Goal: Information Seeking & Learning: Learn about a topic

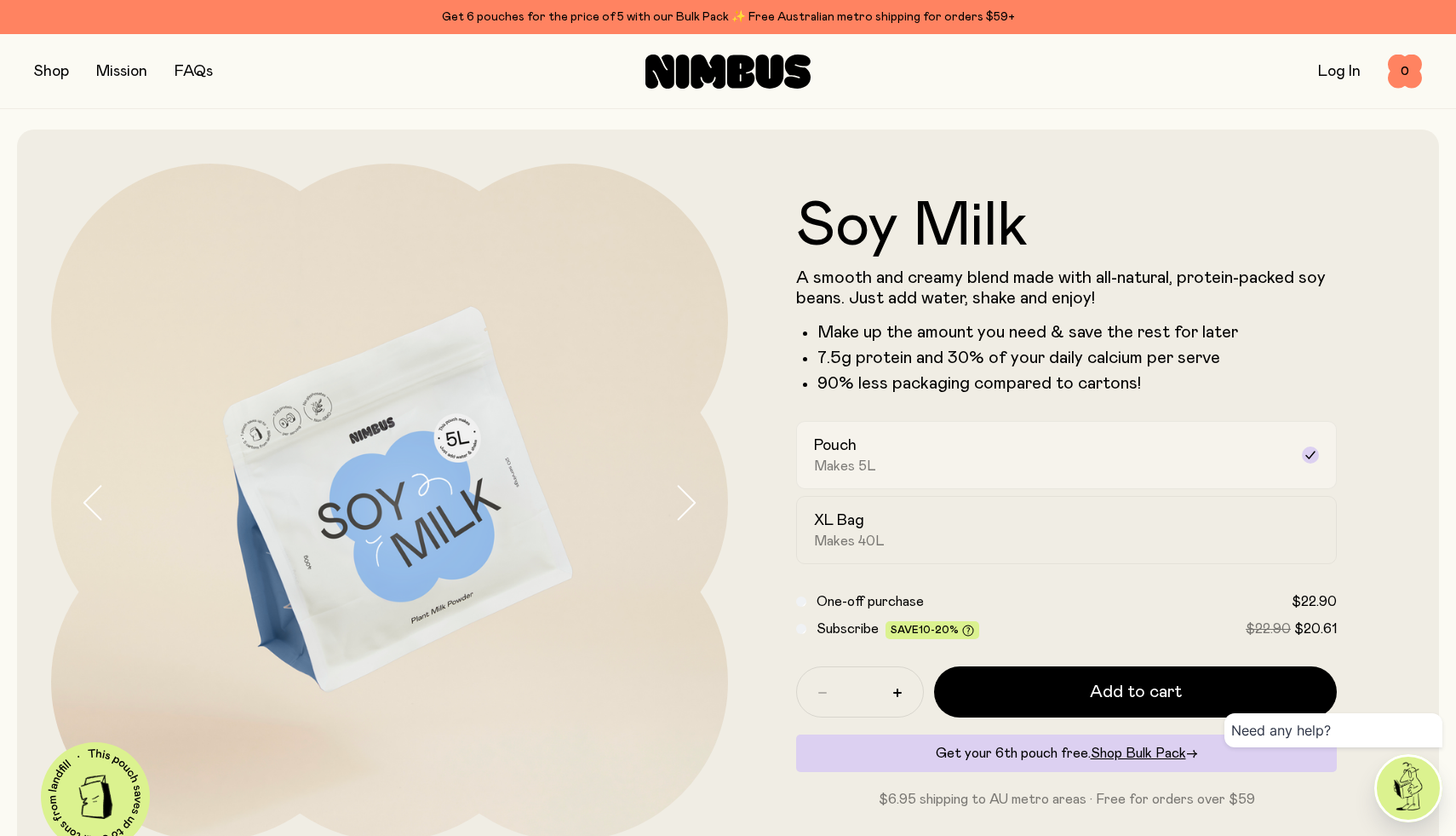
click at [1101, 421] on label "Pouch Makes 5L" at bounding box center [1066, 455] width 540 height 68
click at [1103, 434] on label "Pouch Makes 5L" at bounding box center [1066, 455] width 540 height 68
click at [1062, 558] on label "XL Bag Makes 40L" at bounding box center [1066, 529] width 540 height 68
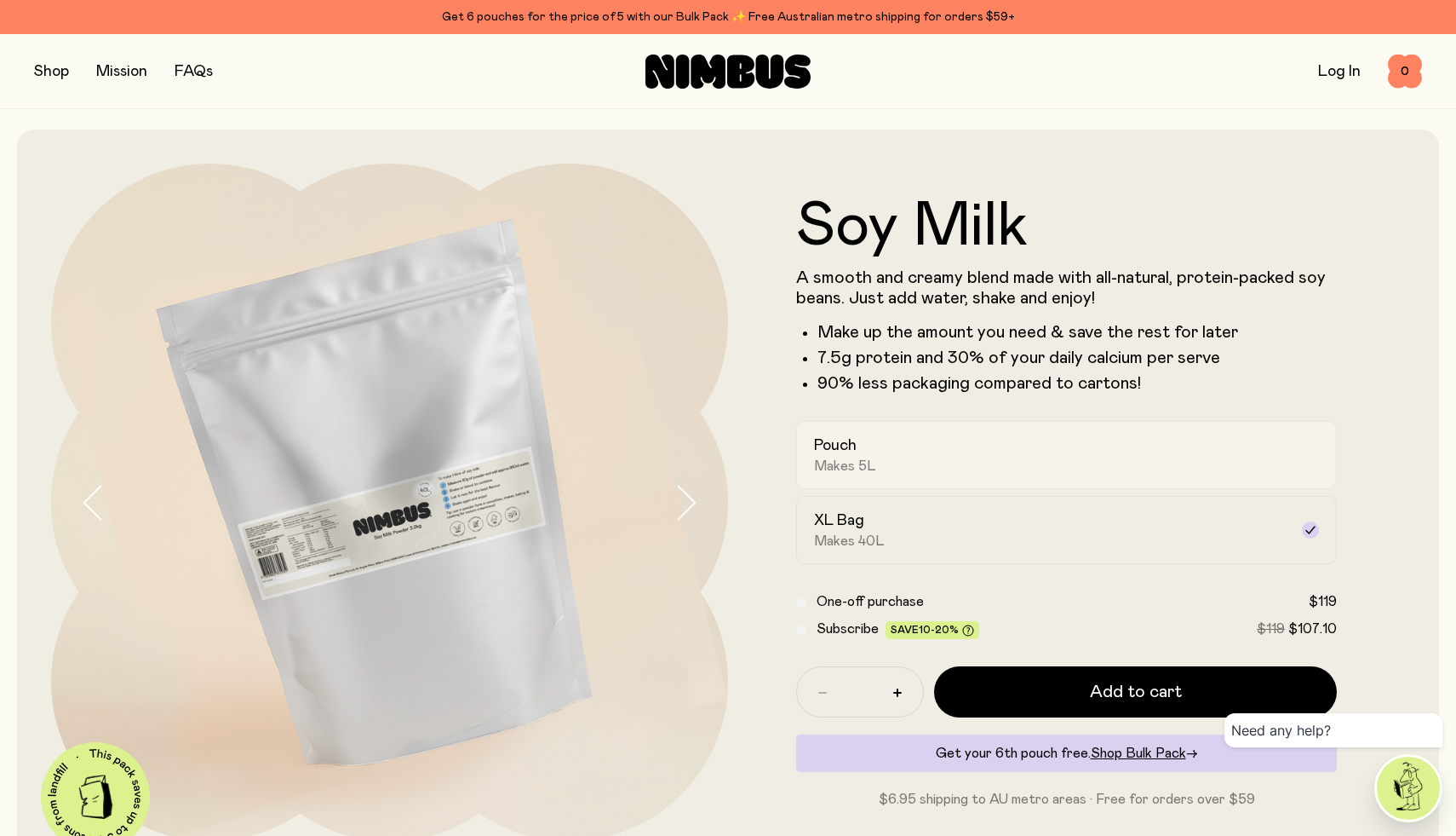
click at [1082, 468] on div "Pouch Makes 5L" at bounding box center [1051, 455] width 475 height 39
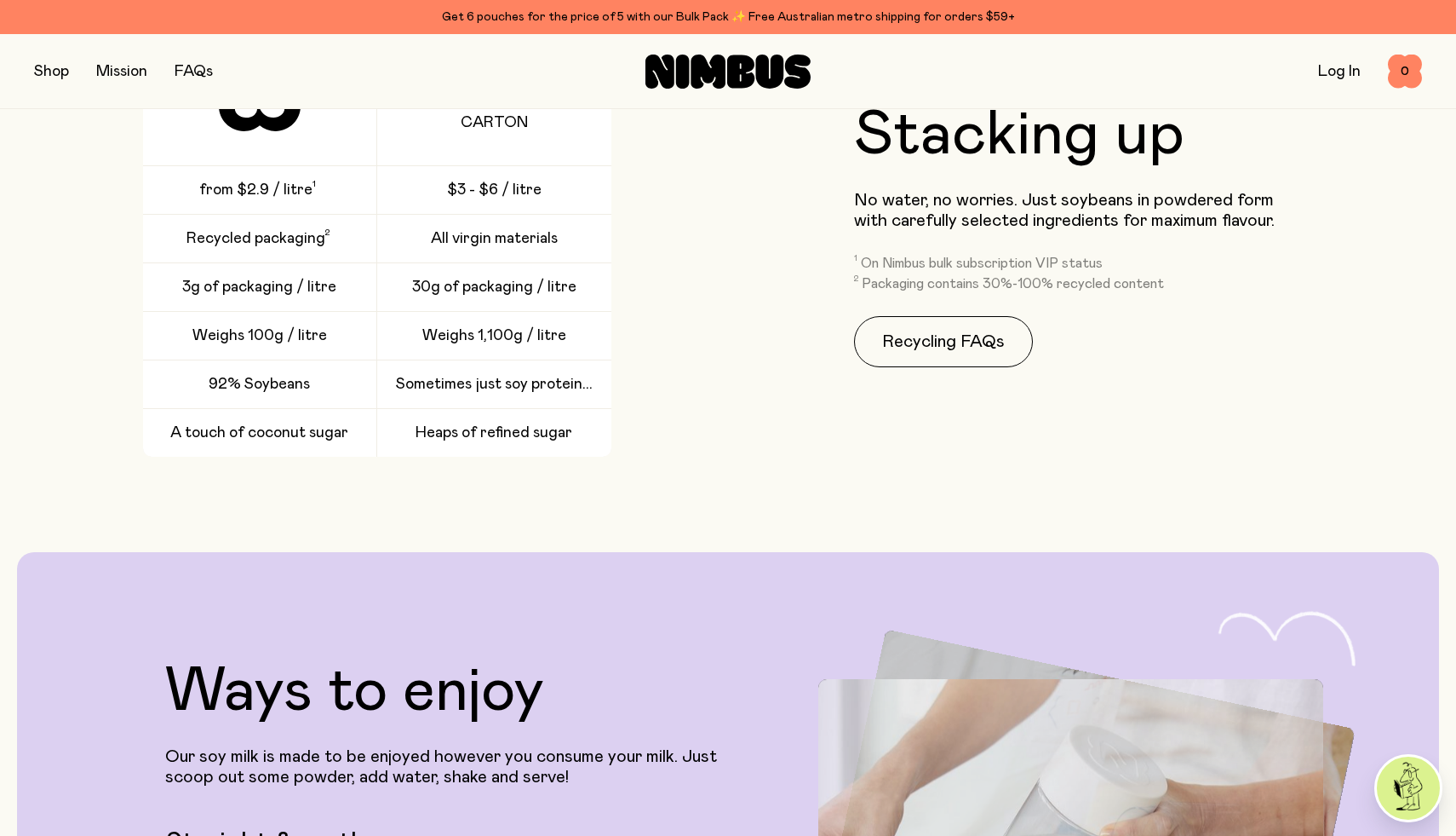
scroll to position [2754, 0]
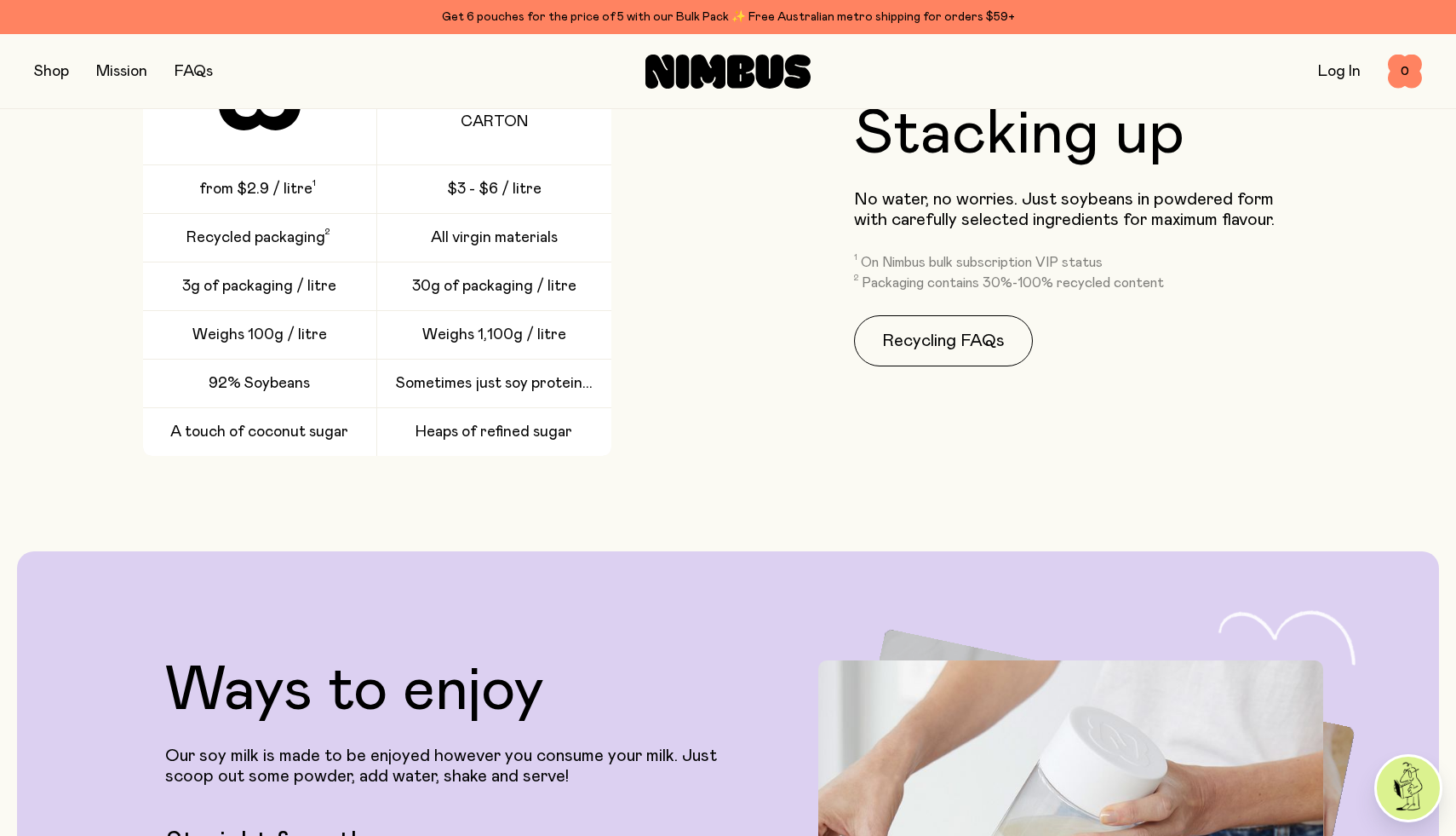
click at [488, 375] on span "Sometimes just soy protein..." at bounding box center [493, 384] width 196 height 21
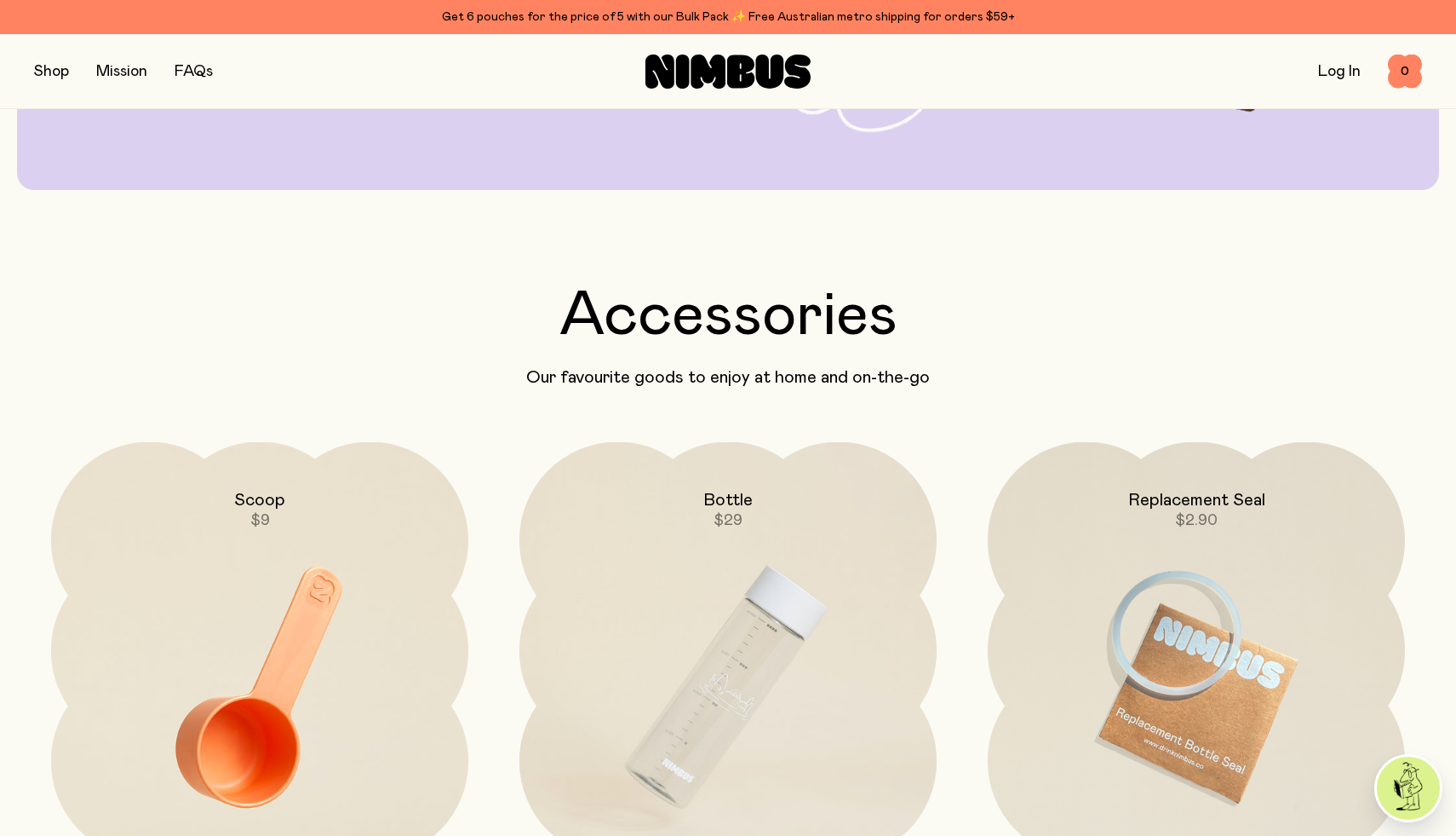
scroll to position [4685, 0]
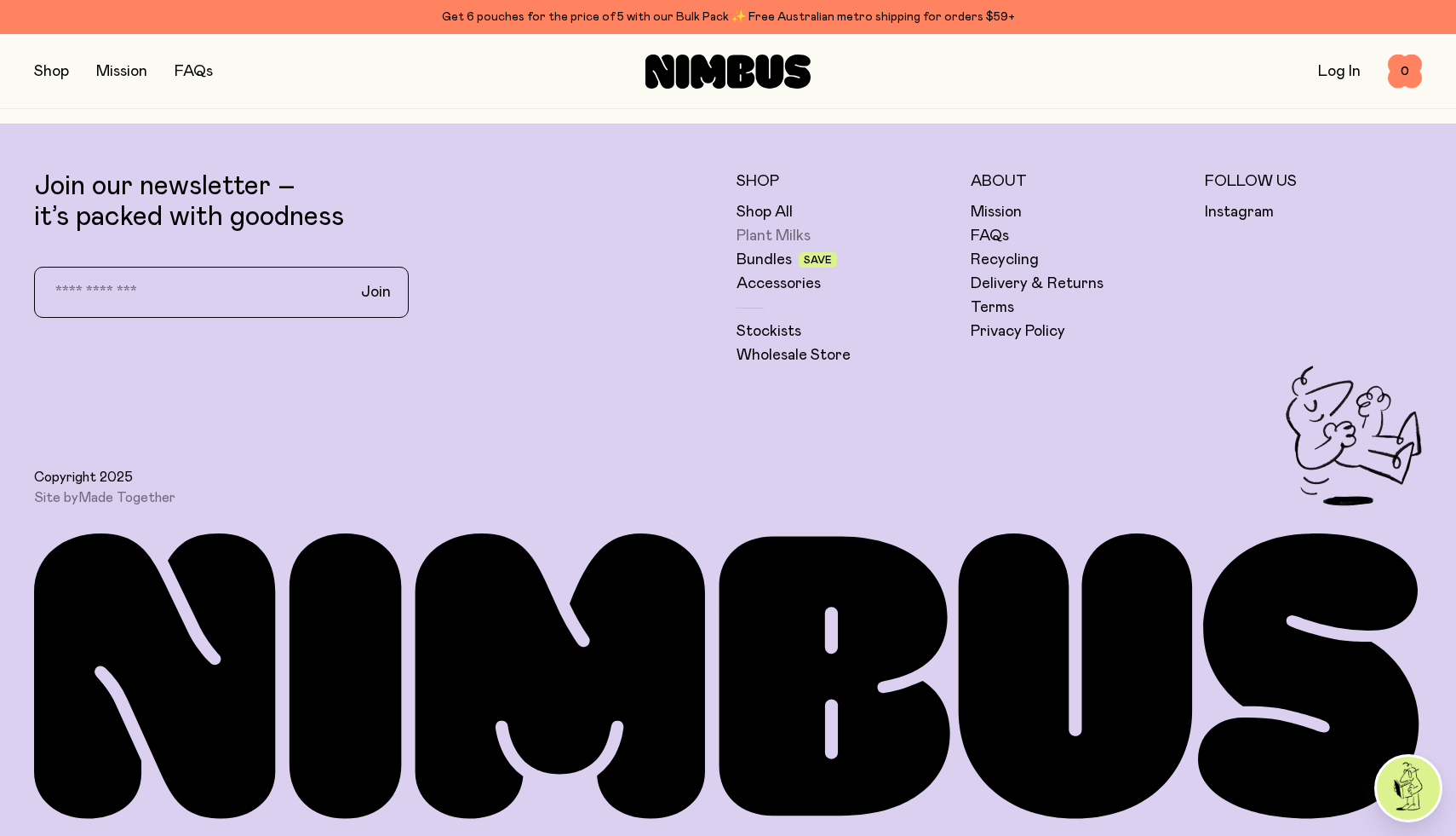
click at [758, 228] on link "Plant Milks" at bounding box center [774, 236] width 74 height 21
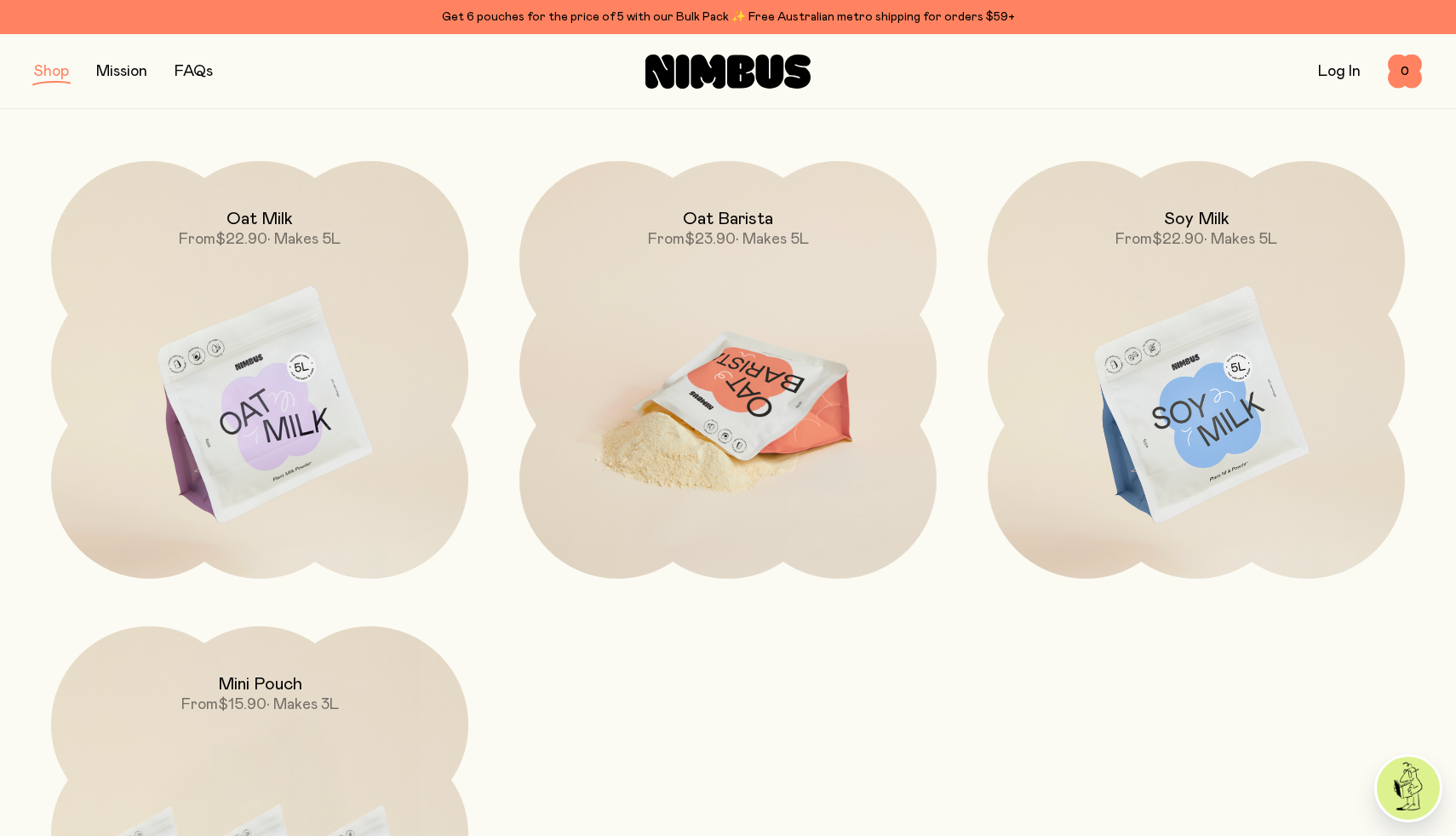
scroll to position [199, 0]
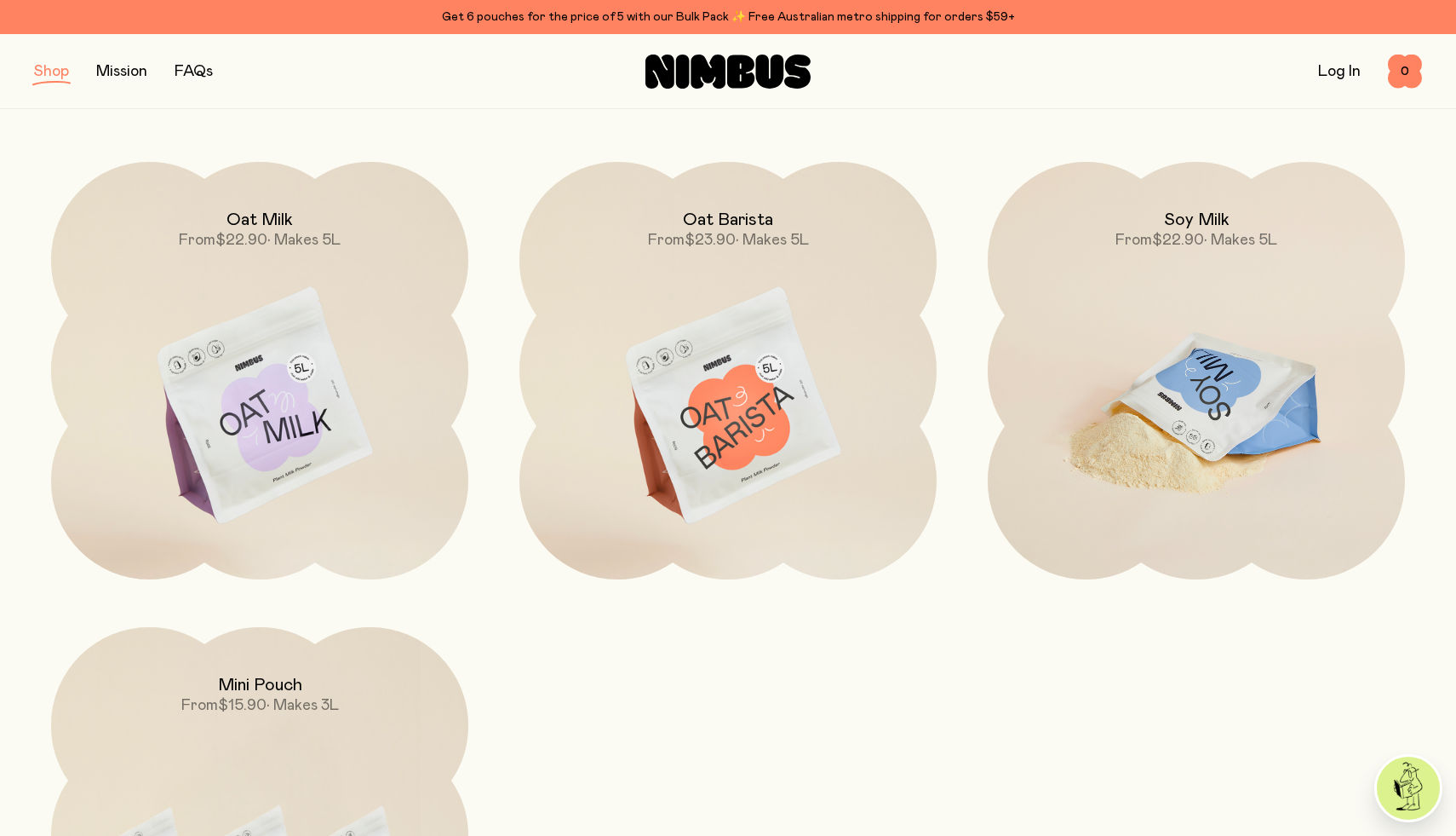
click at [1180, 323] on img at bounding box center [1197, 407] width 417 height 491
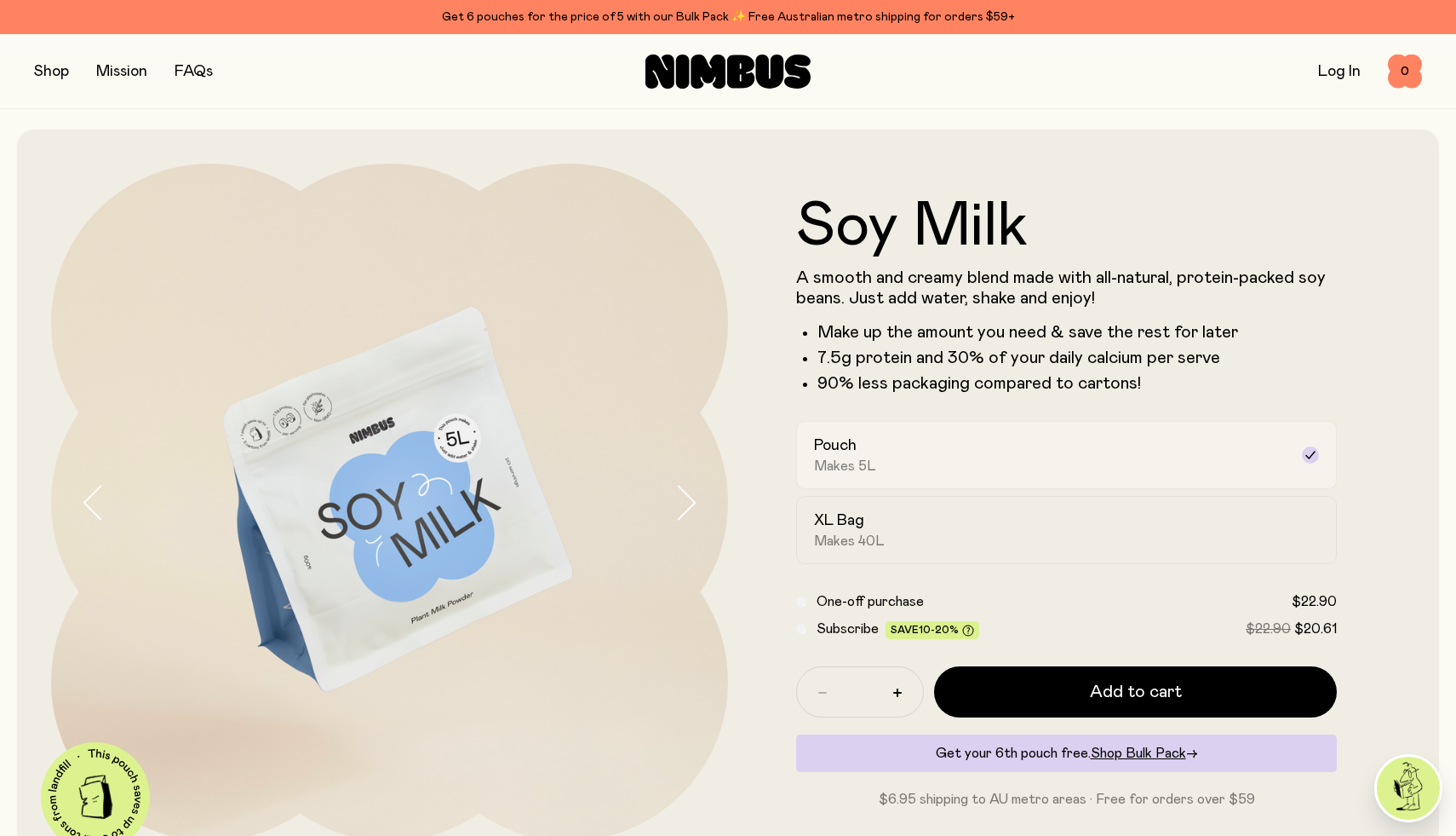
click at [963, 455] on div "Pouch Makes 5L" at bounding box center [1051, 455] width 475 height 39
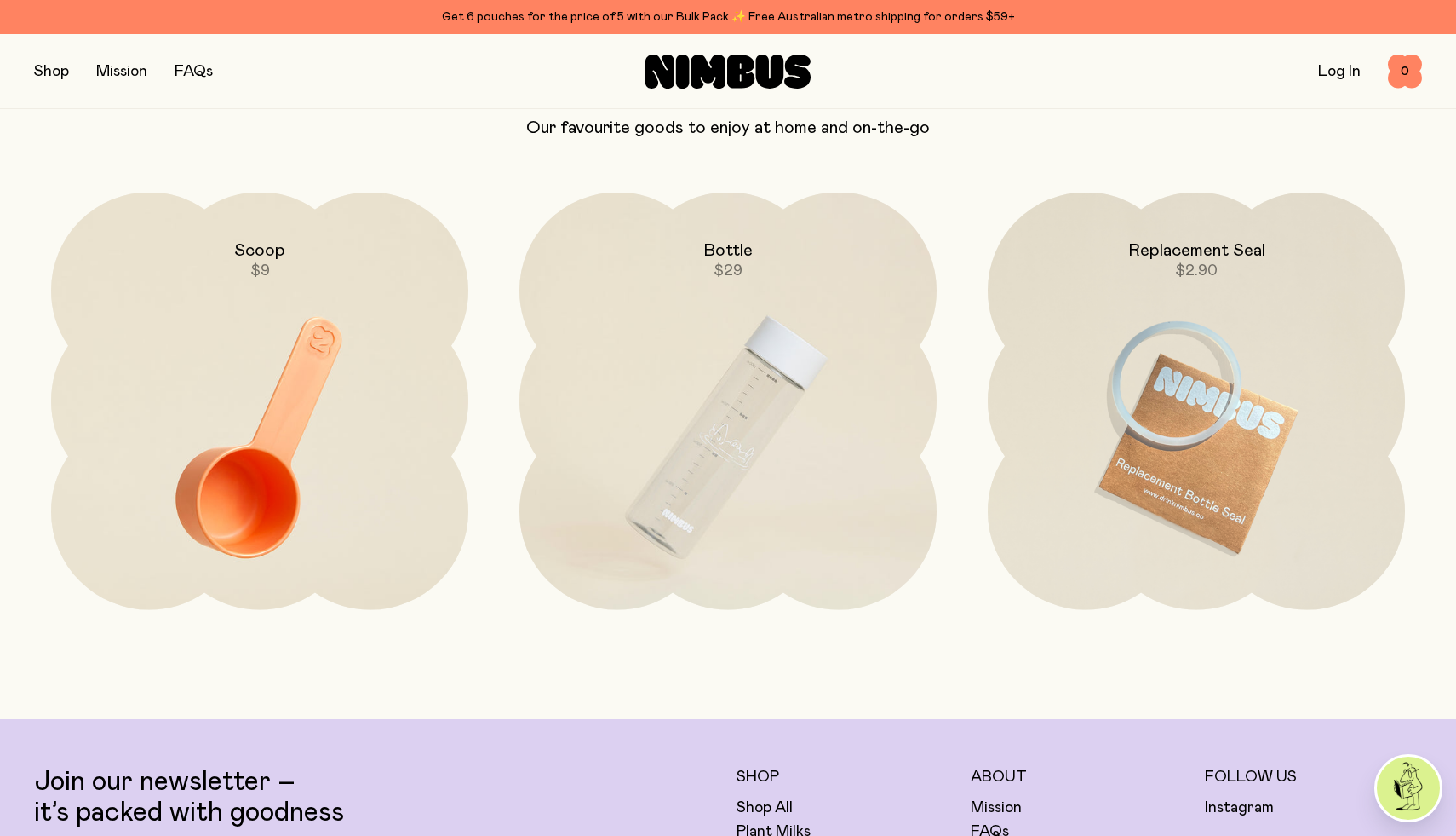
scroll to position [4583, 0]
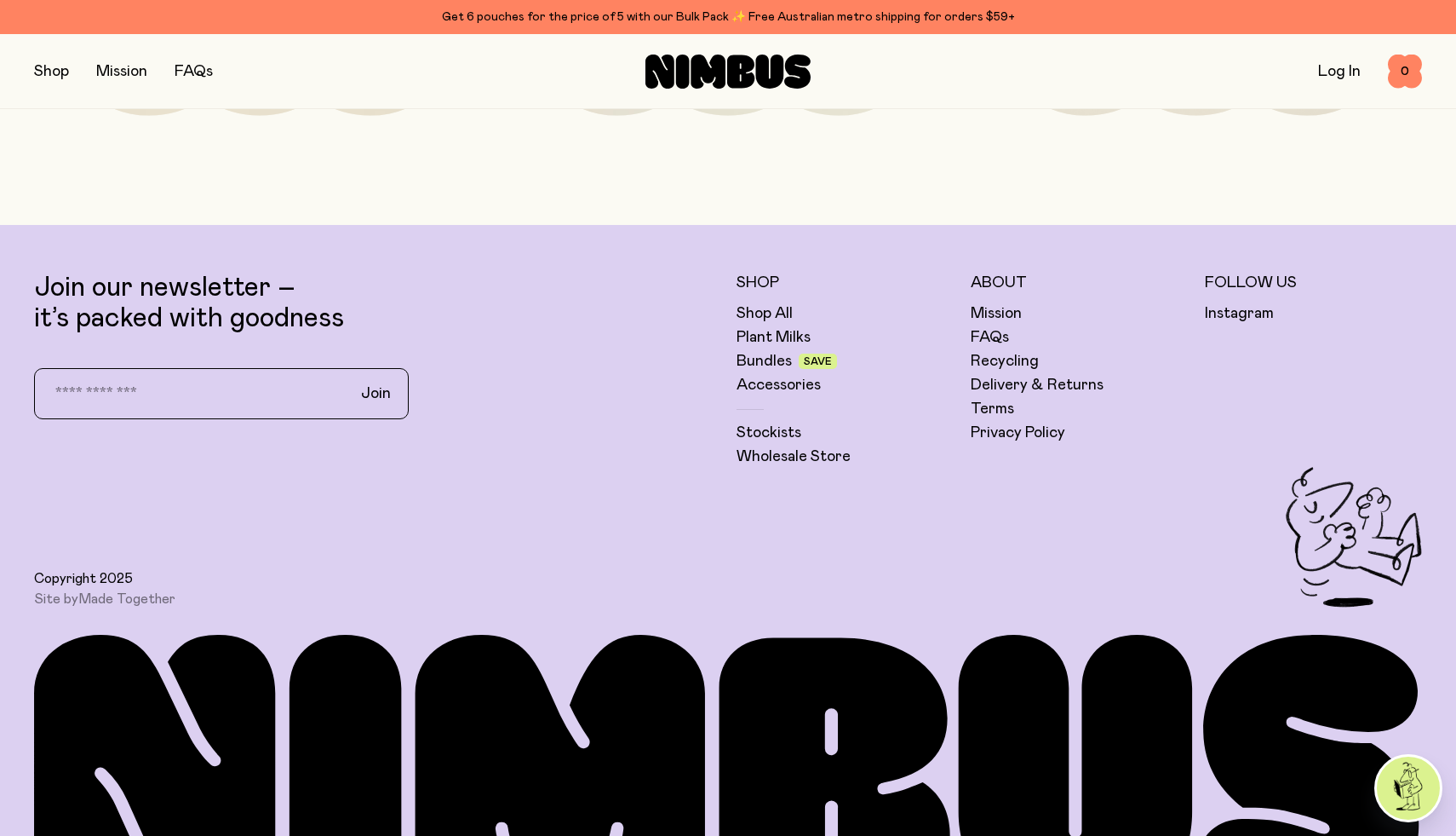
click at [24, 87] on div "Shop Mission FAQs Log In 0 0" at bounding box center [728, 71] width 1456 height 75
click at [41, 71] on button "button" at bounding box center [51, 71] width 35 height 24
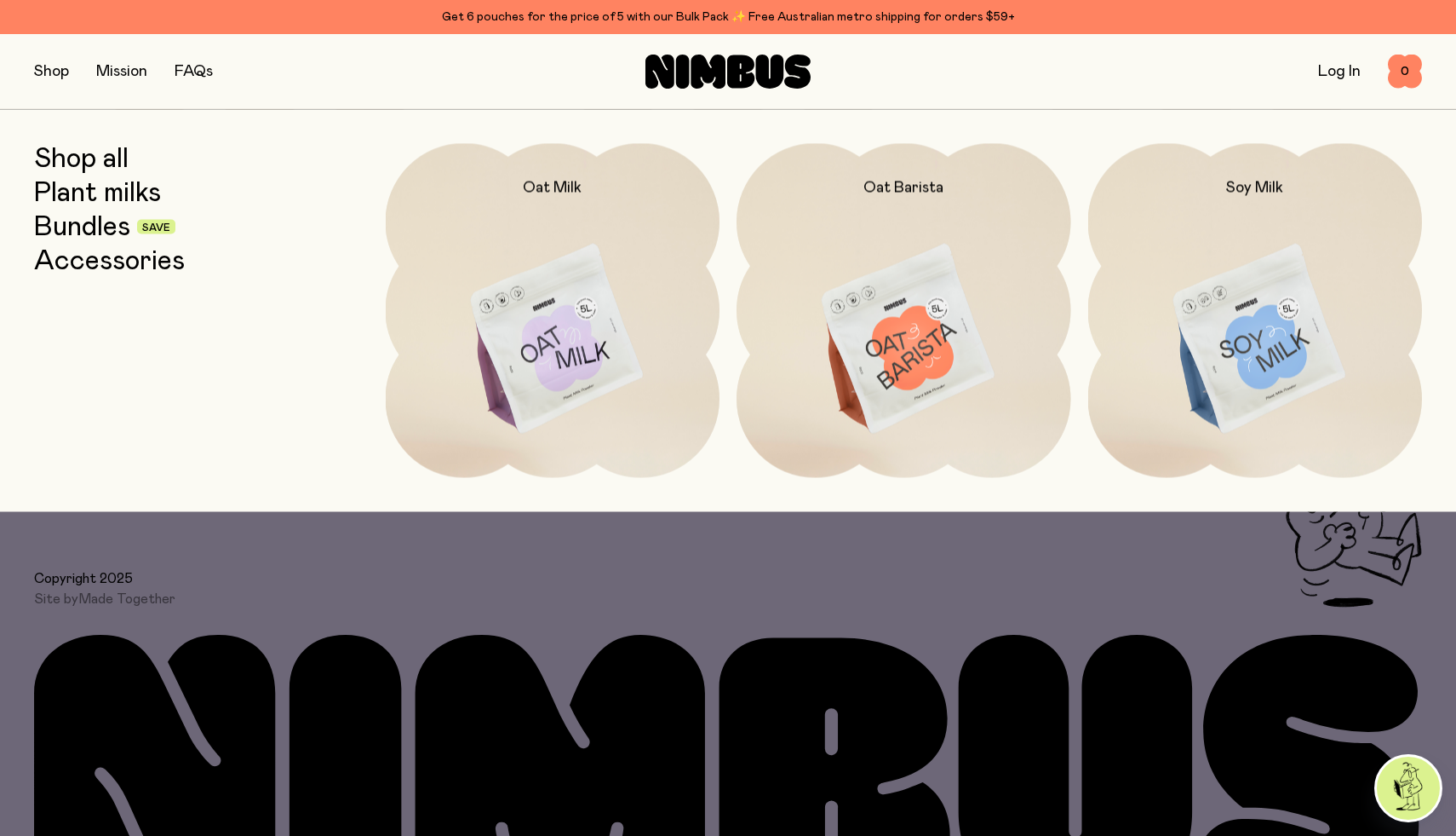
click at [97, 189] on link "Plant milks" at bounding box center [97, 192] width 127 height 31
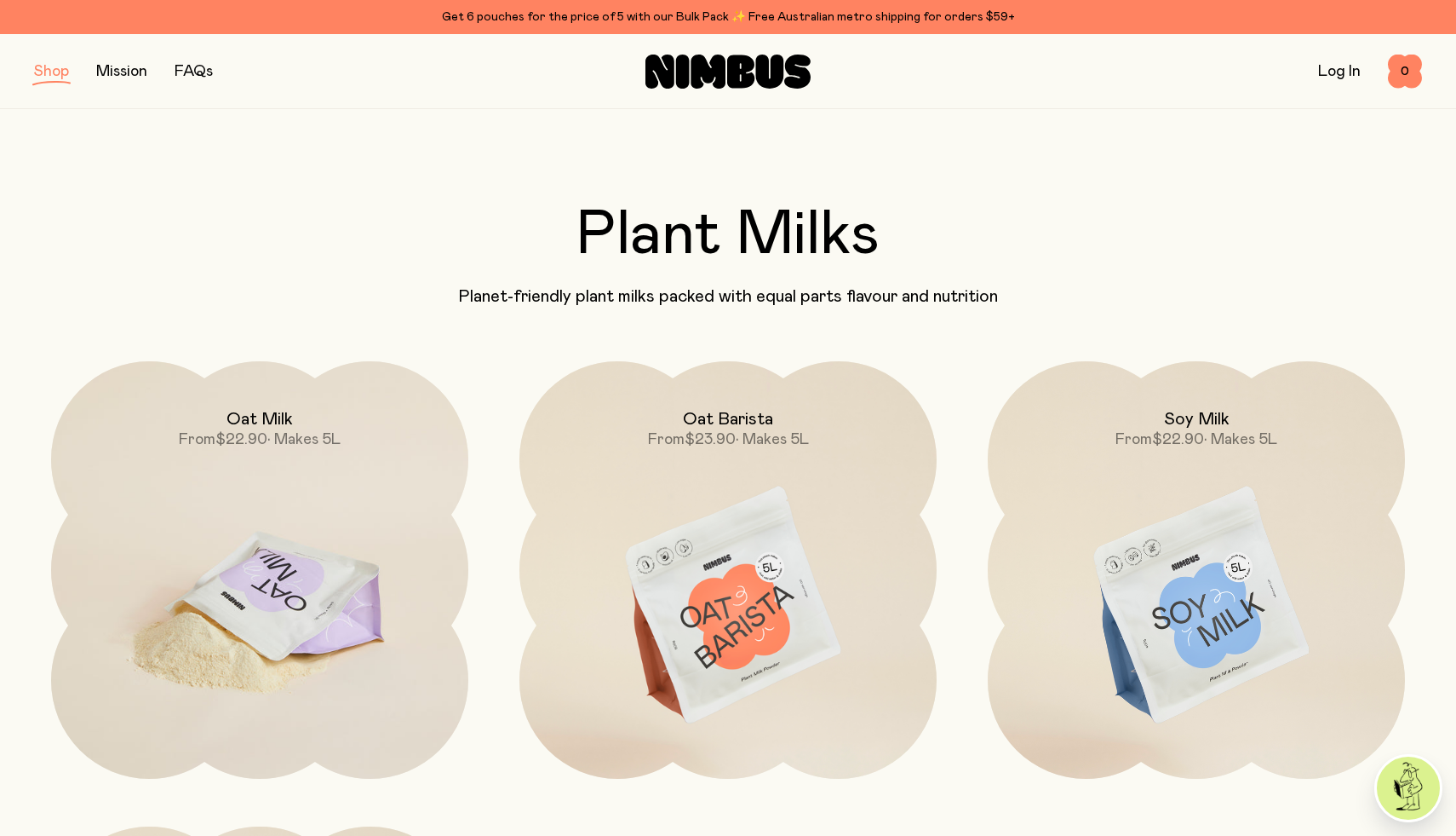
click at [230, 570] on img at bounding box center [259, 607] width 417 height 491
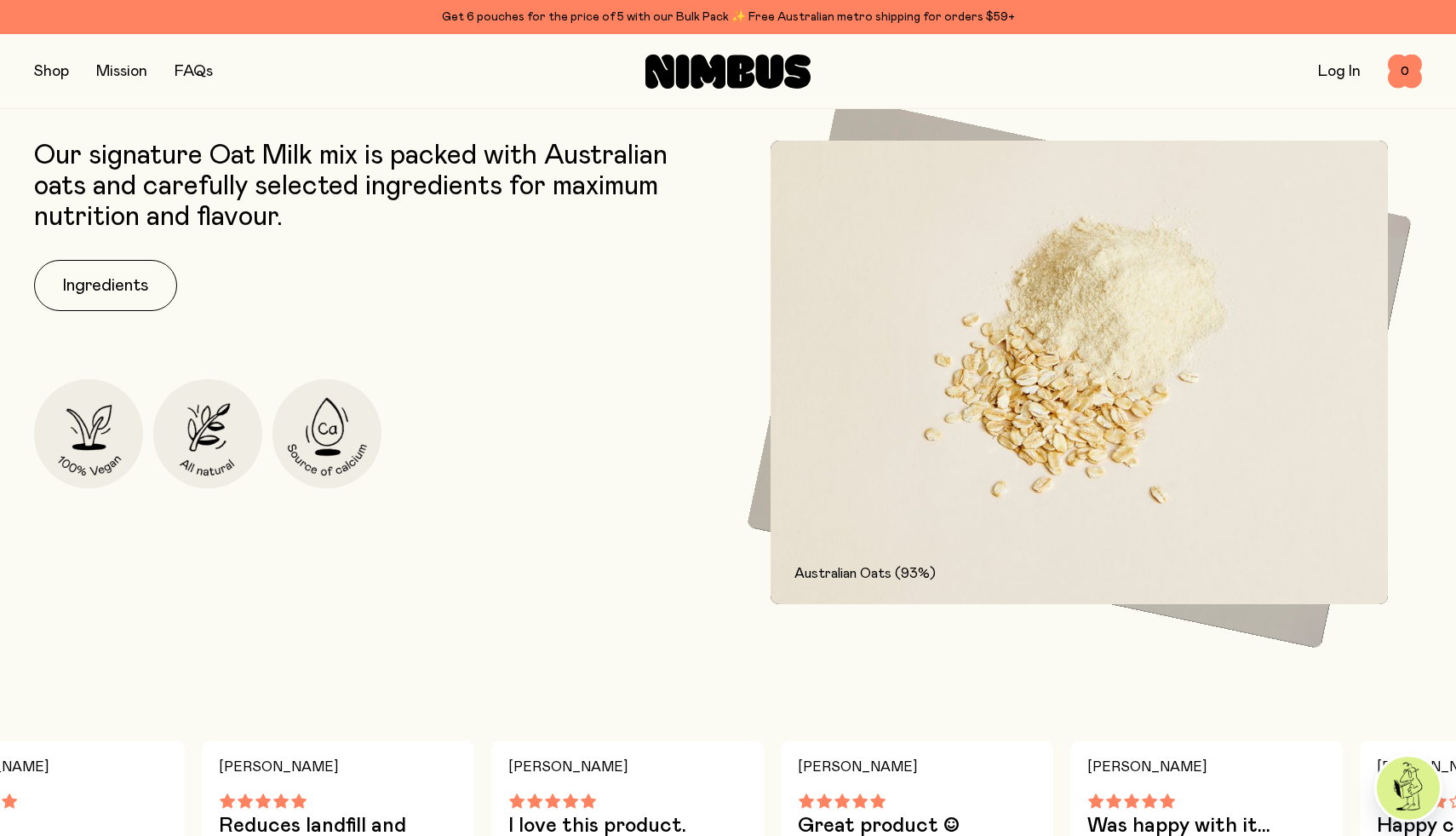
scroll to position [499, 0]
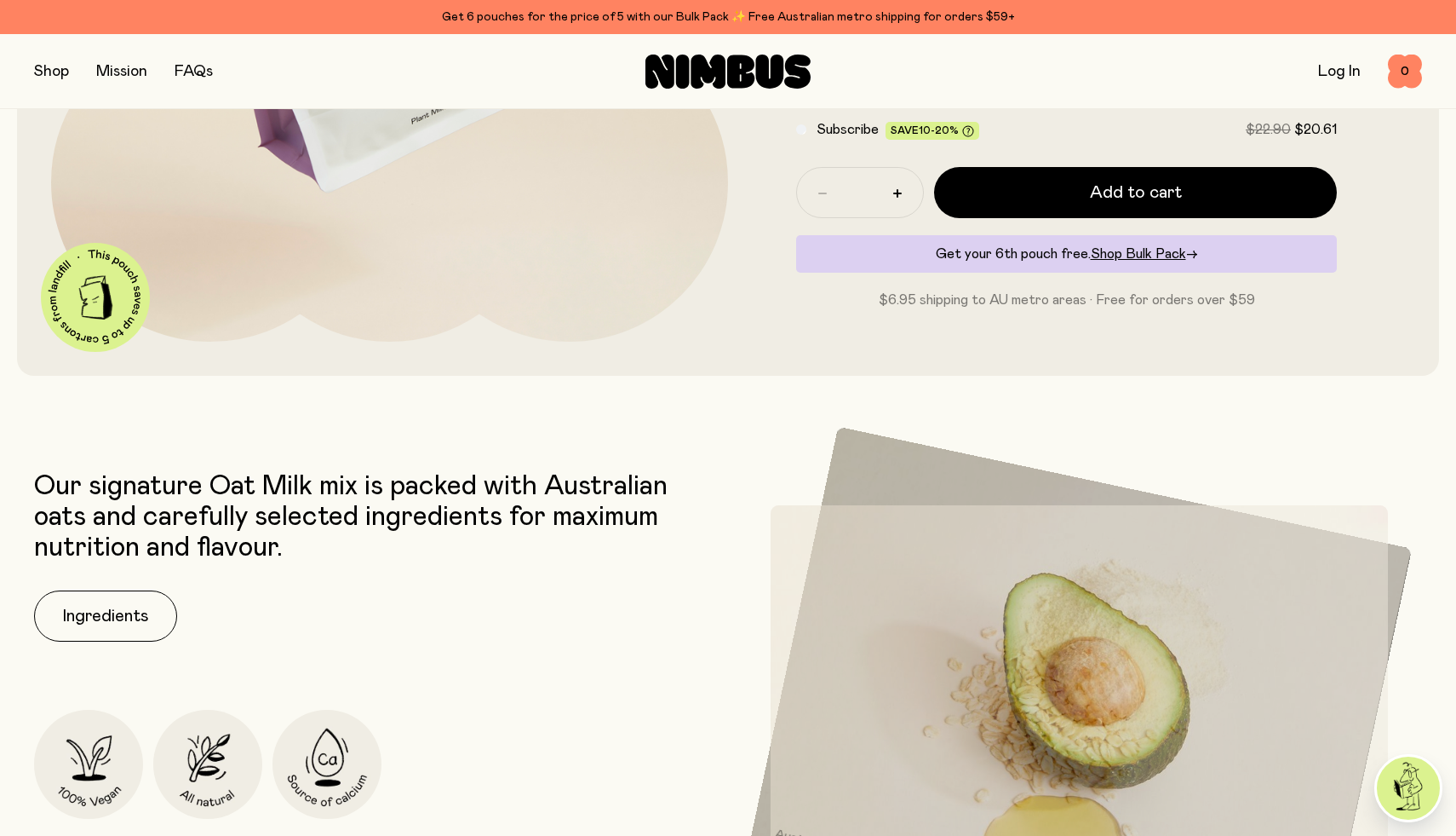
click at [94, 580] on div "Our signature Oat Milk mix is packed with Australian oats and carefully selecte…" at bounding box center [376, 702] width 685 height 464
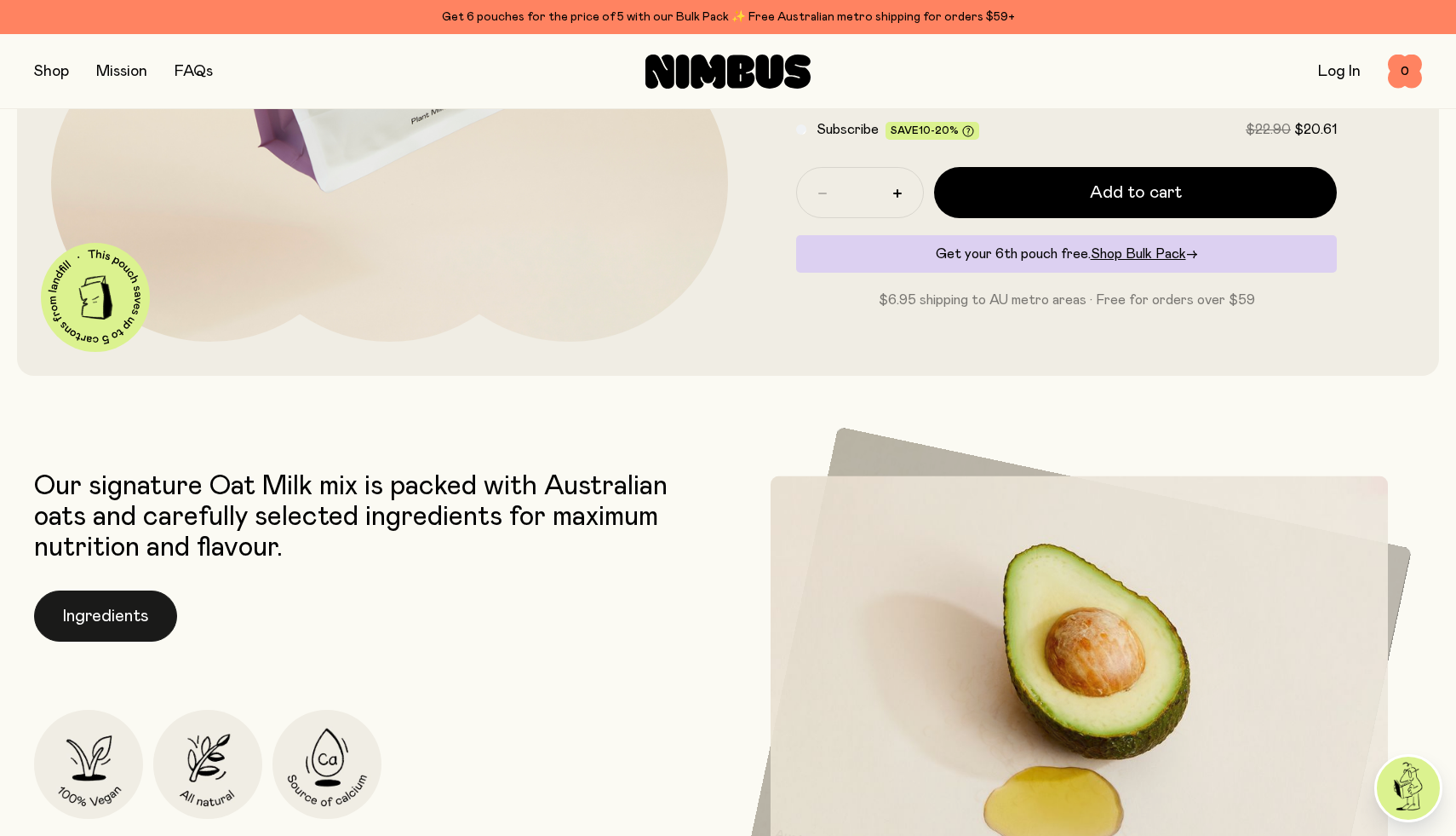
click at [94, 598] on button "Ingredients" at bounding box center [105, 616] width 143 height 51
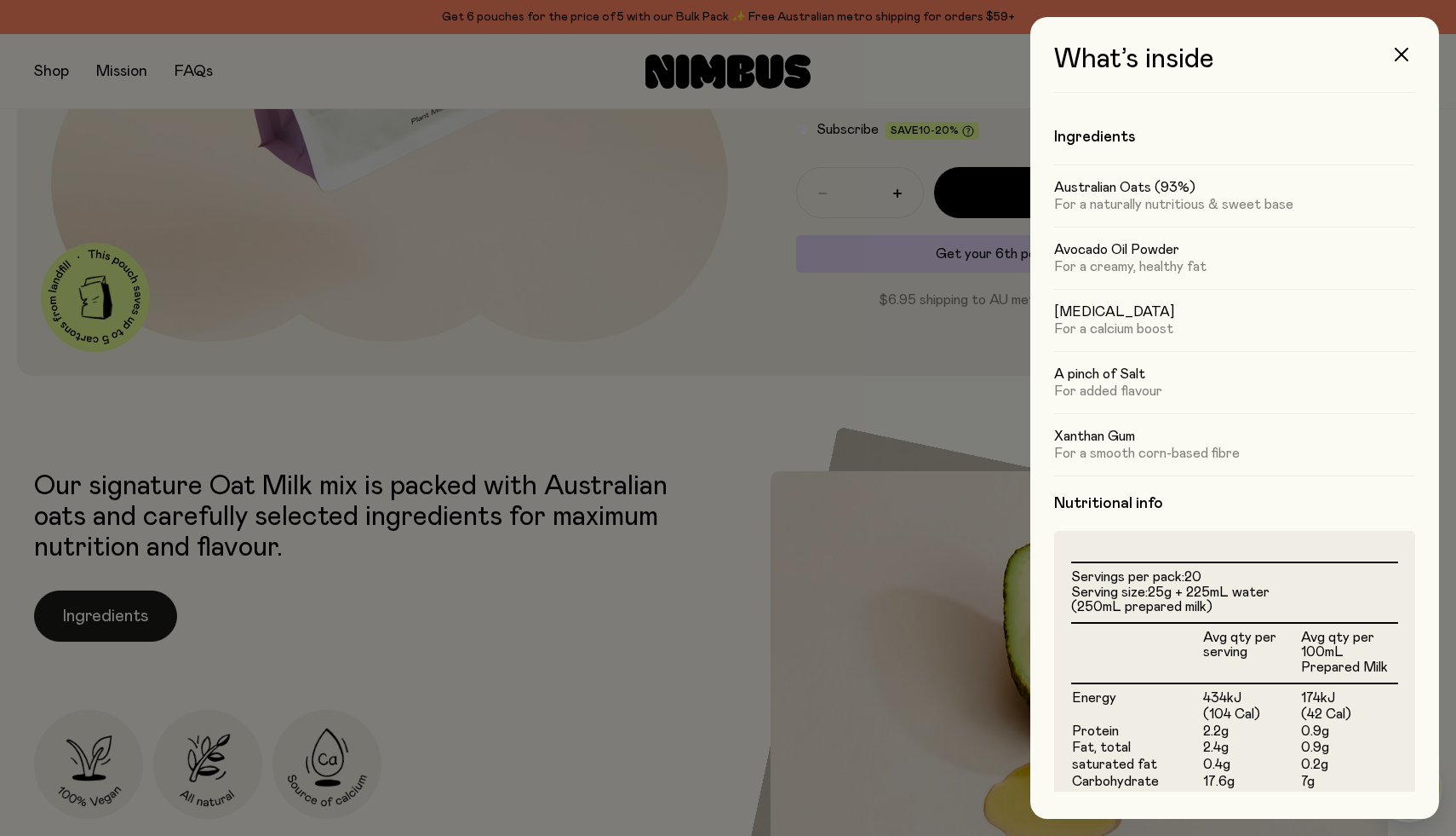
scroll to position [0, 0]
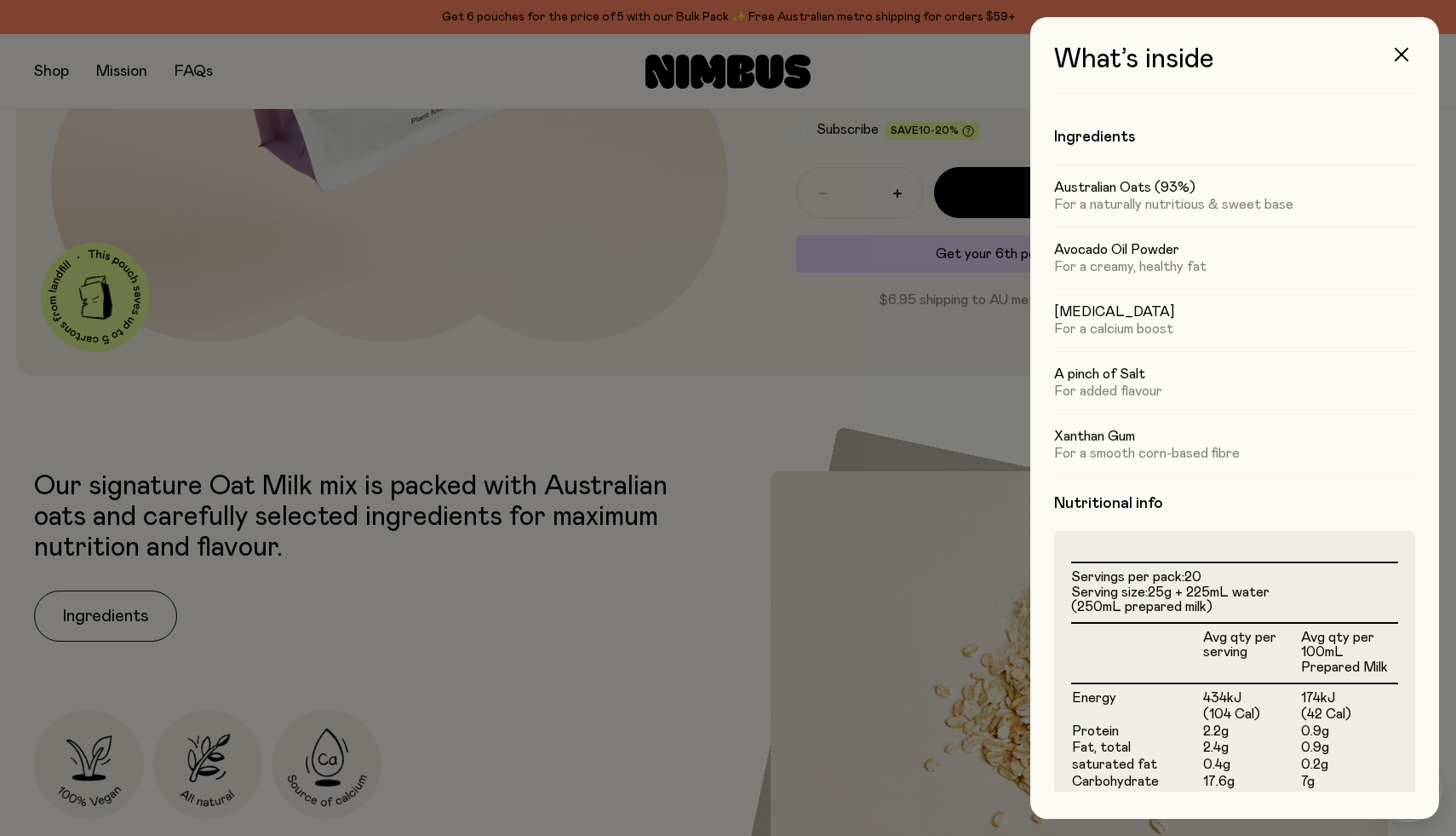
click at [811, 550] on div at bounding box center [728, 418] width 1456 height 836
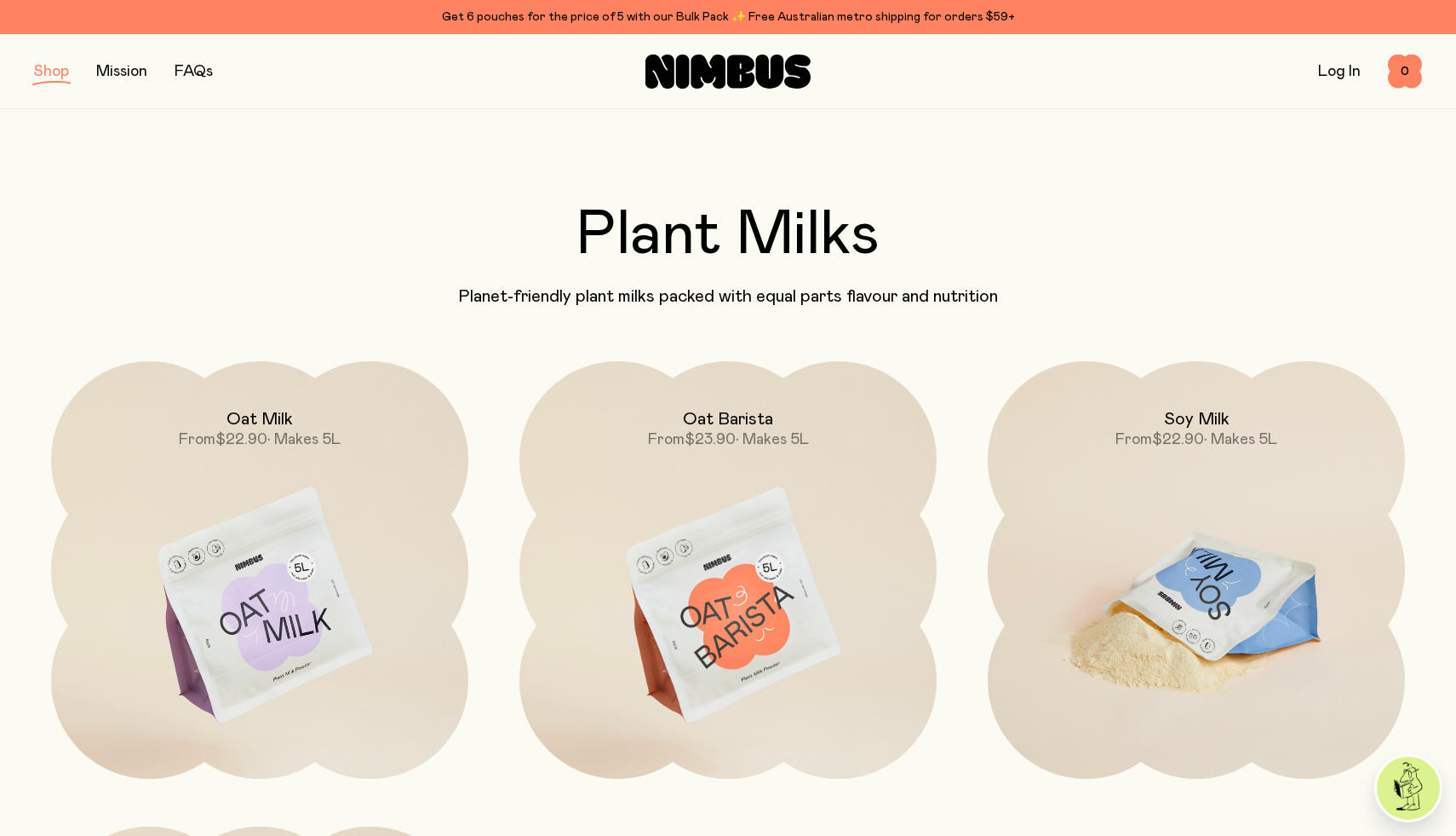
click at [1160, 628] on img at bounding box center [1197, 607] width 417 height 491
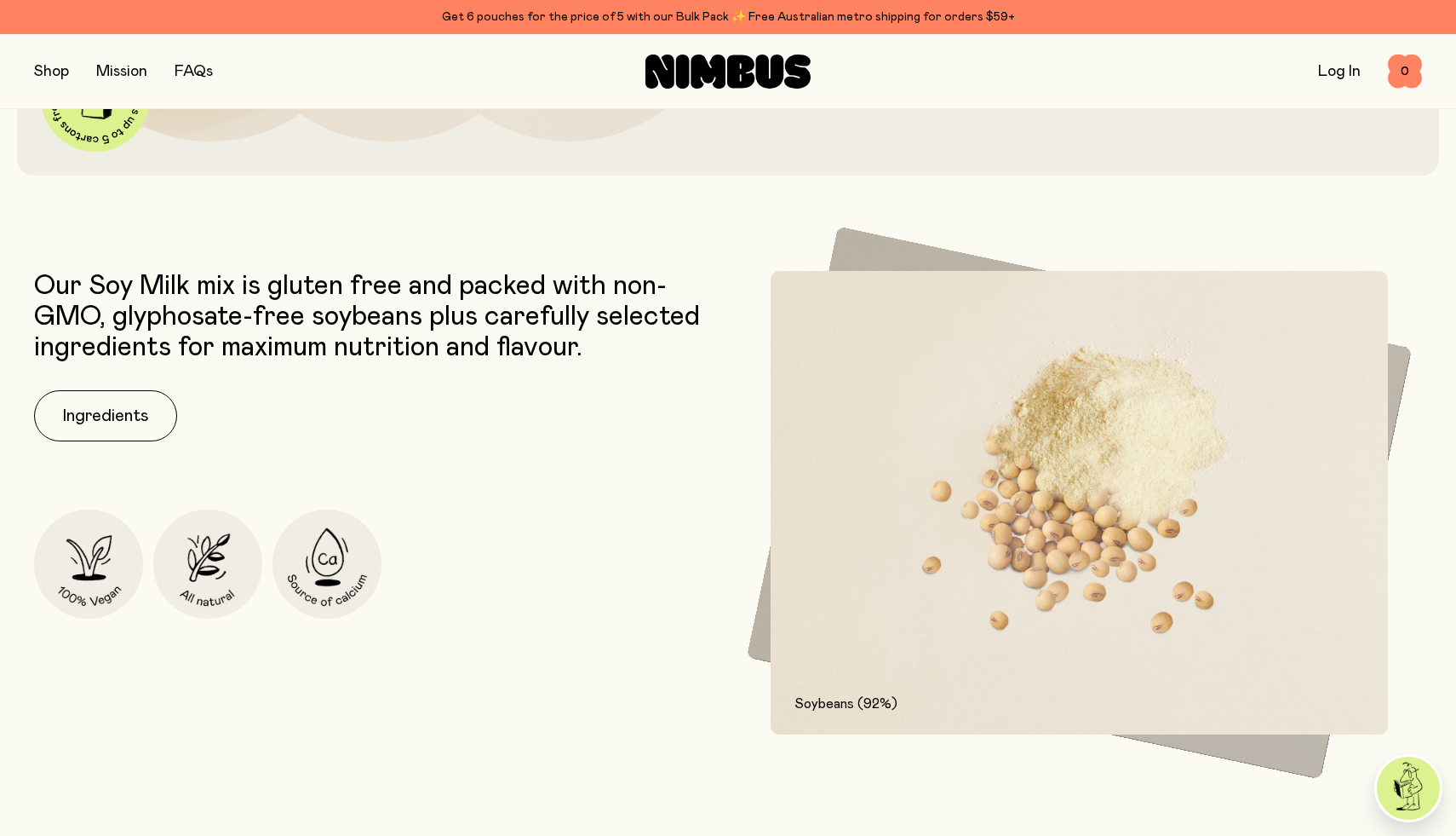
scroll to position [771, 0]
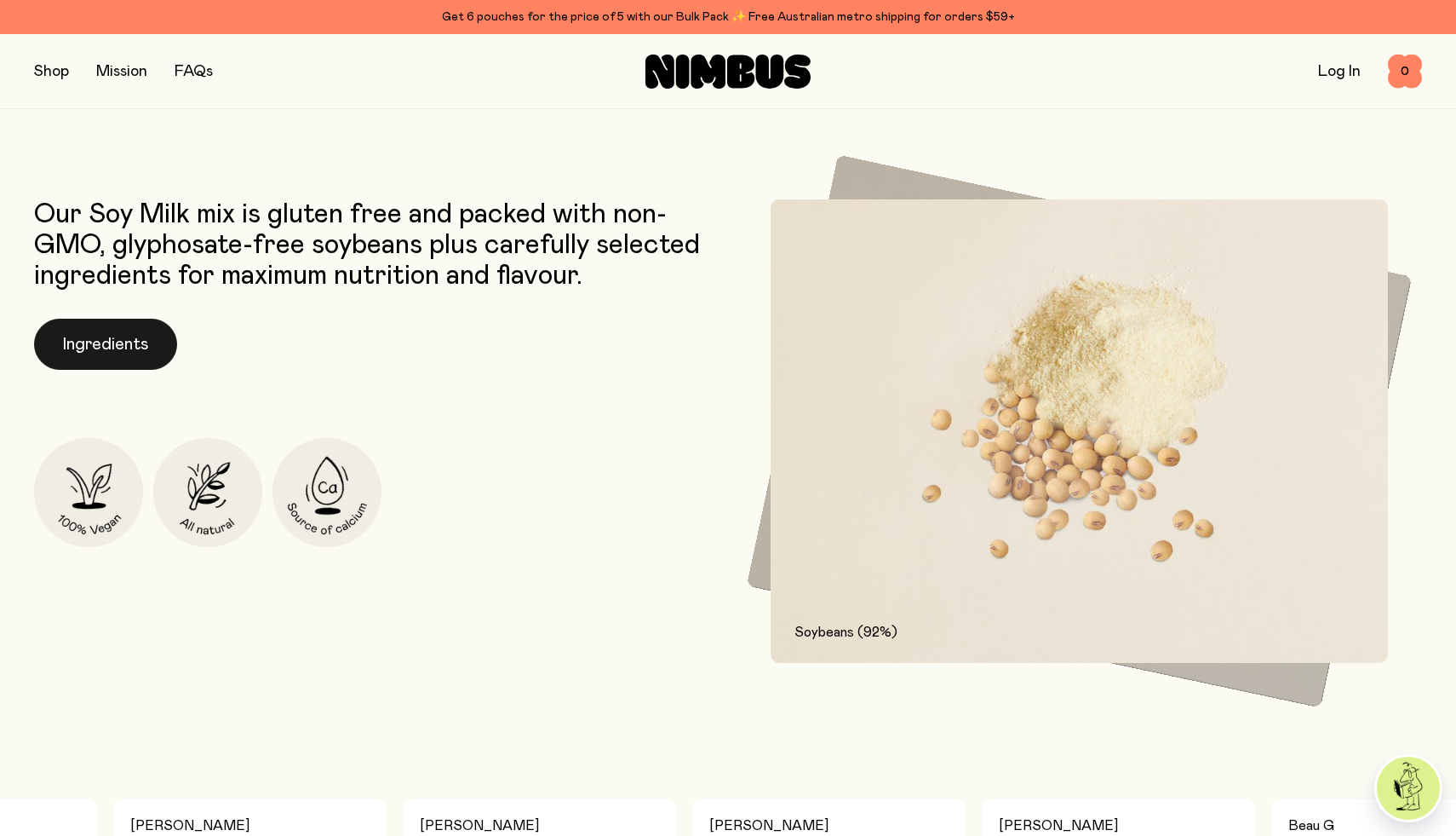
click at [90, 334] on button "Ingredients" at bounding box center [105, 344] width 143 height 51
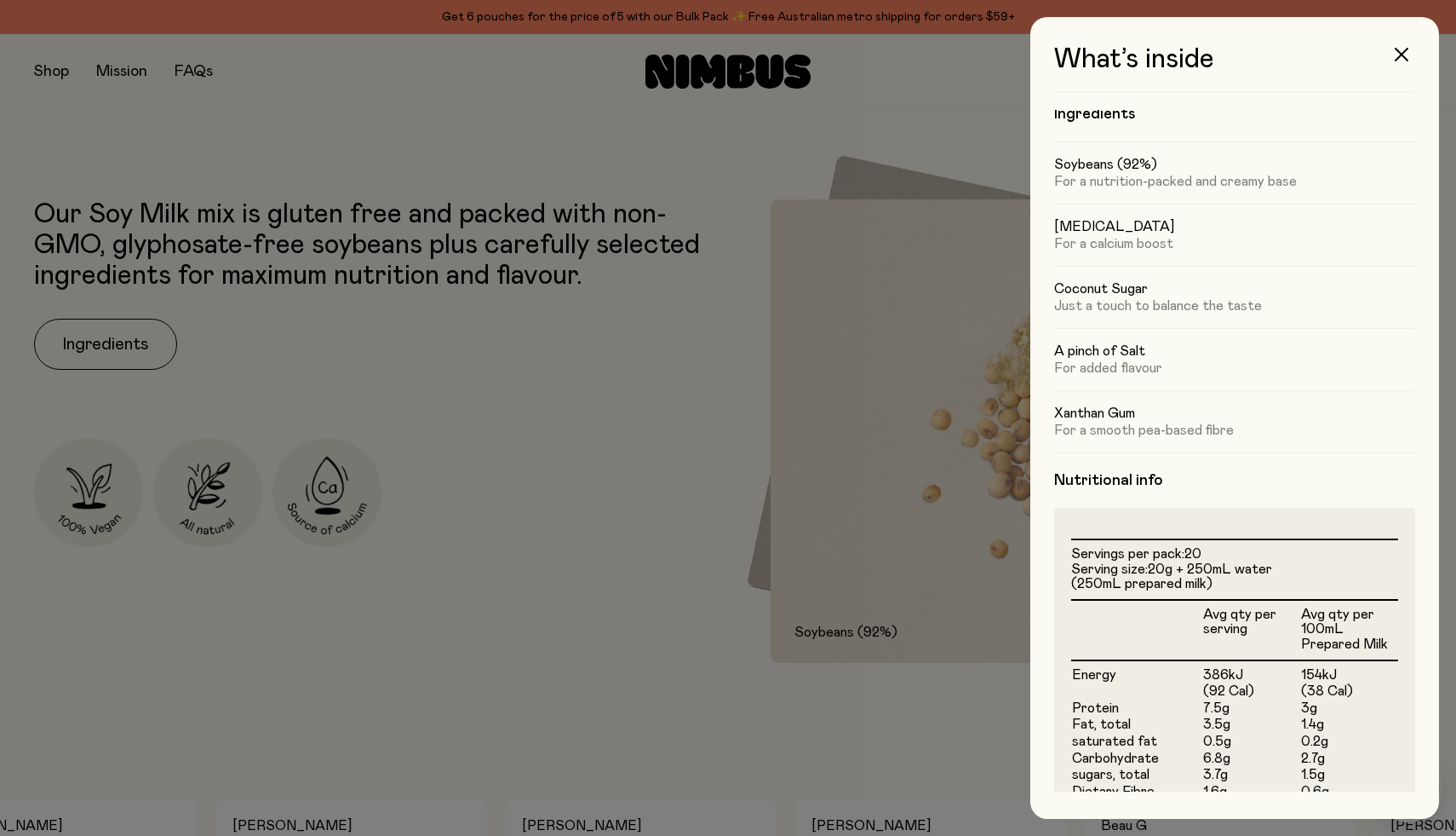
scroll to position [268, 0]
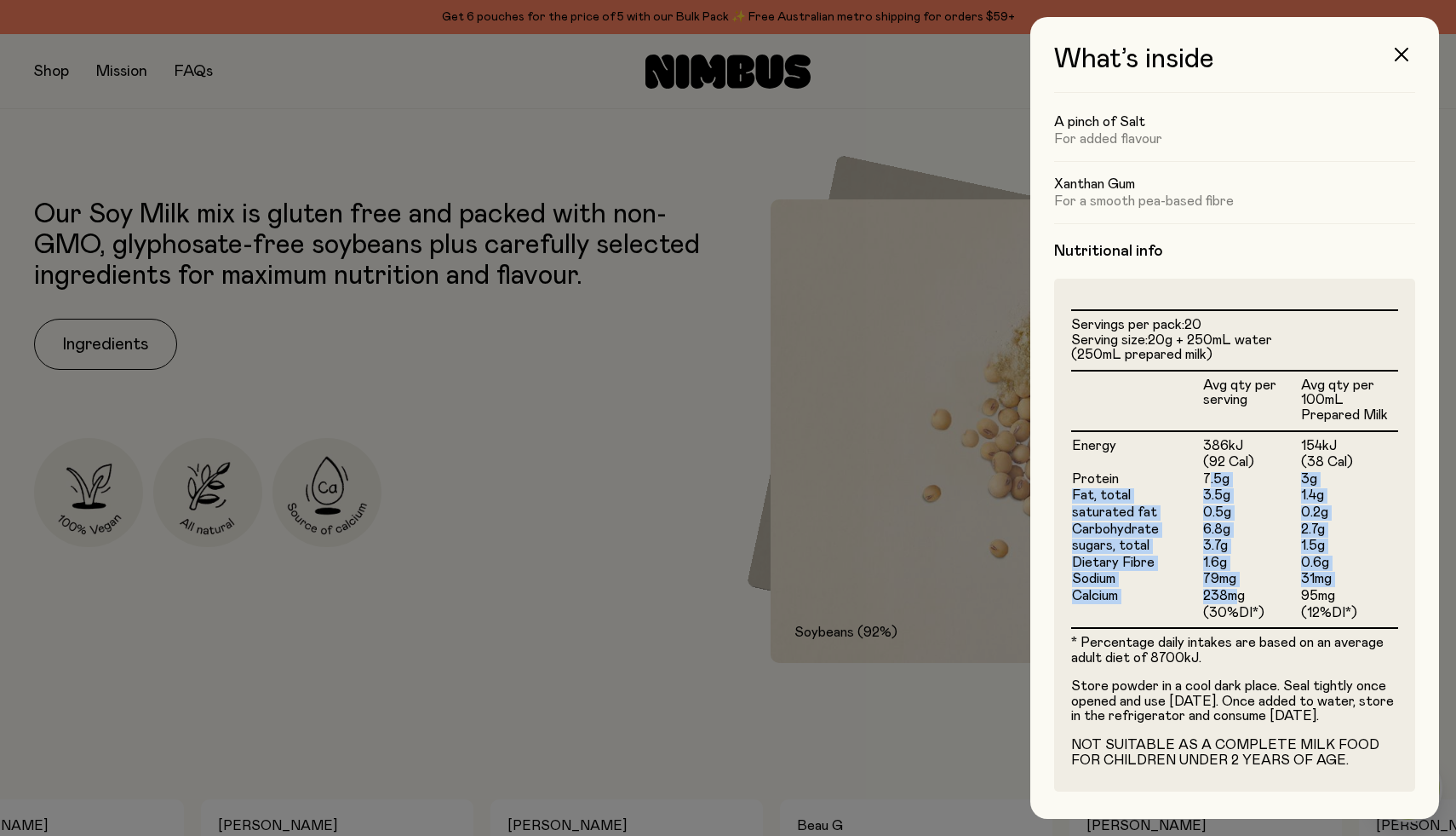
drag, startPoint x: 1207, startPoint y: 458, endPoint x: 1233, endPoint y: 580, distance: 124.7
click at [1233, 581] on tbody "Energy 386kJ 154kJ (92 Cal) (38 Cal) Protein 7.5g 3g Fat, total 3.5g 1.4g satur…" at bounding box center [1235, 528] width 327 height 197
click at [1233, 588] on td "238mg" at bounding box center [1251, 596] width 98 height 17
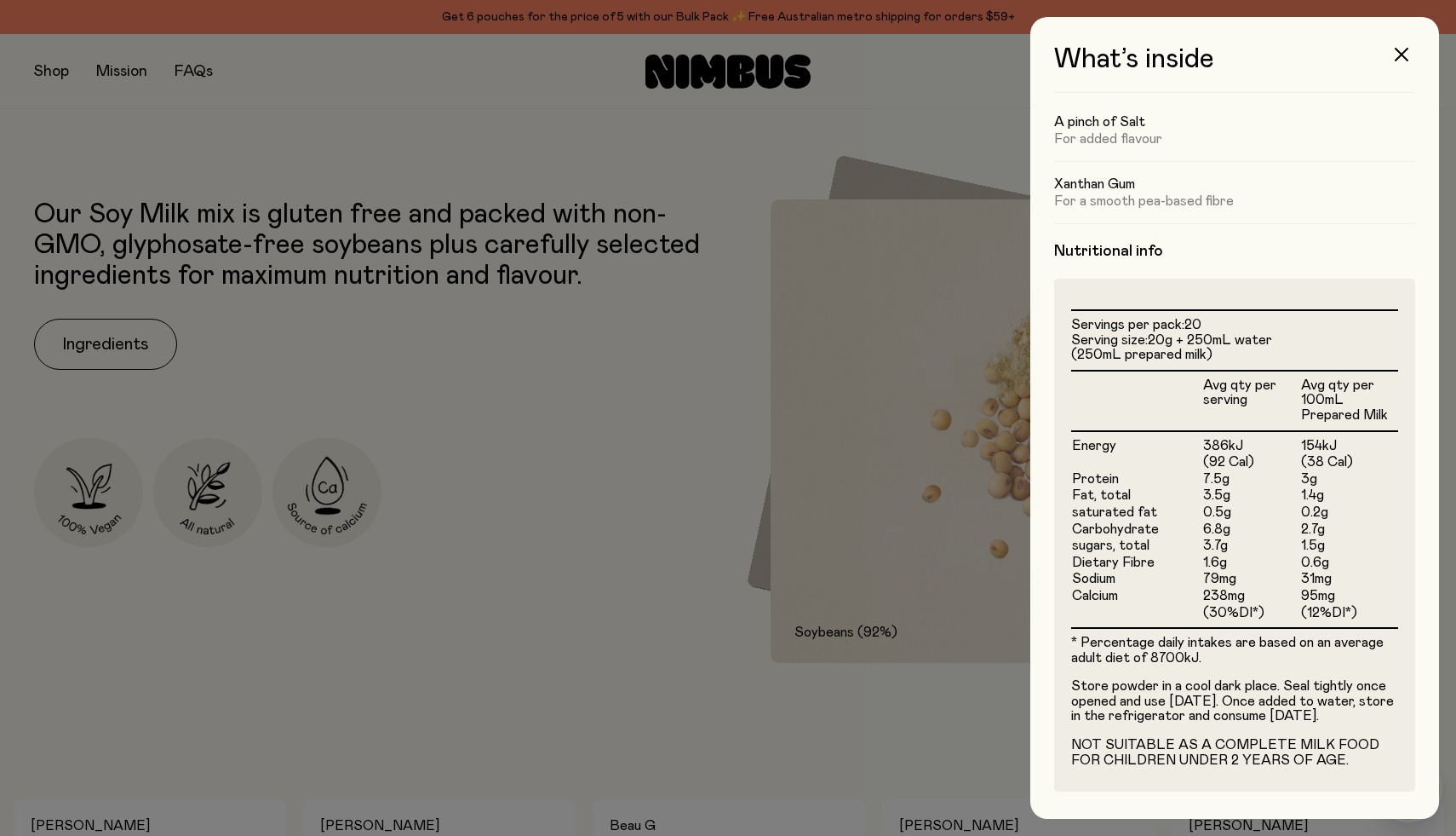
click at [950, 502] on div at bounding box center [728, 418] width 1456 height 836
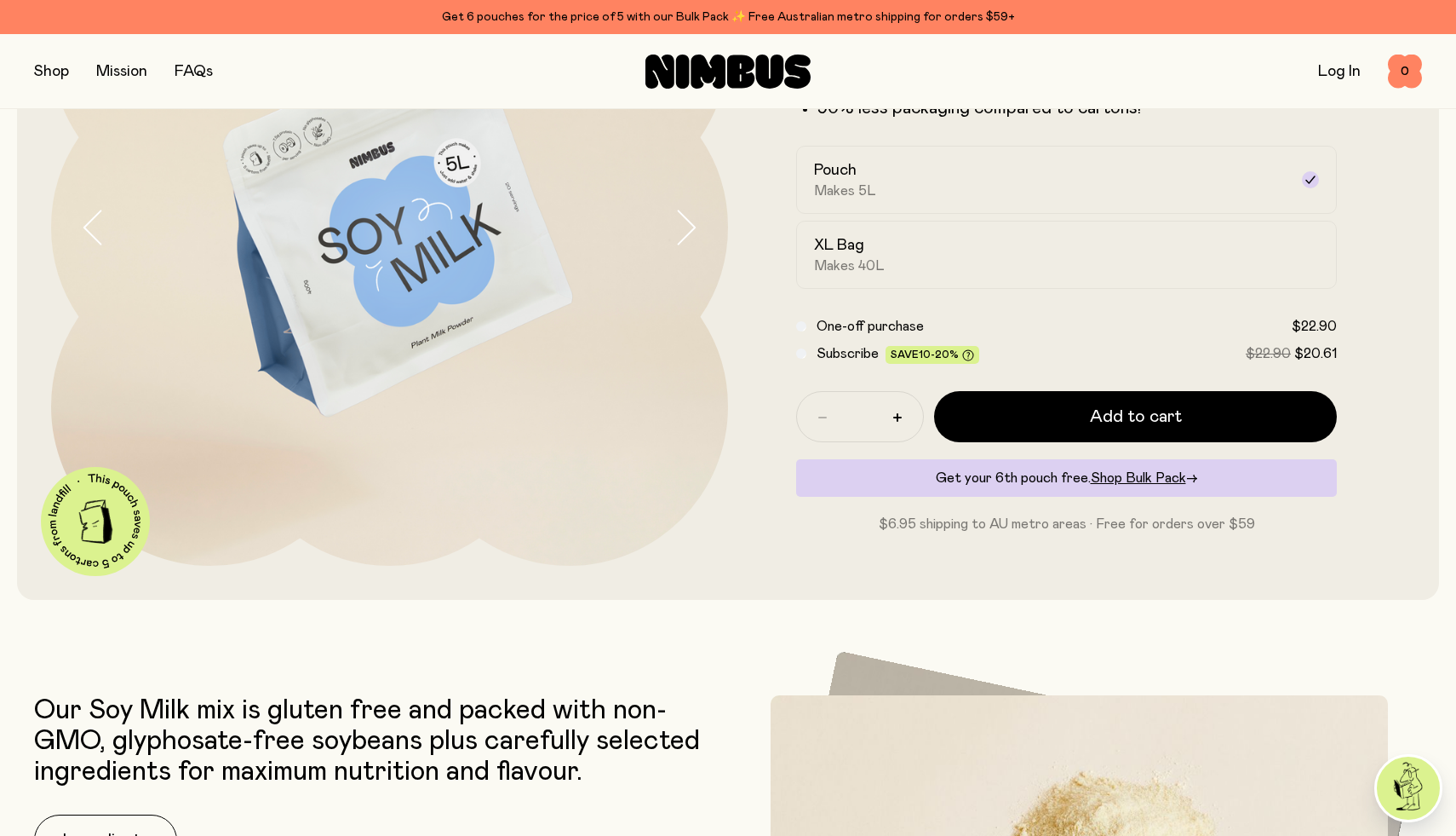
scroll to position [0, 0]
